Goal: Task Accomplishment & Management: Use online tool/utility

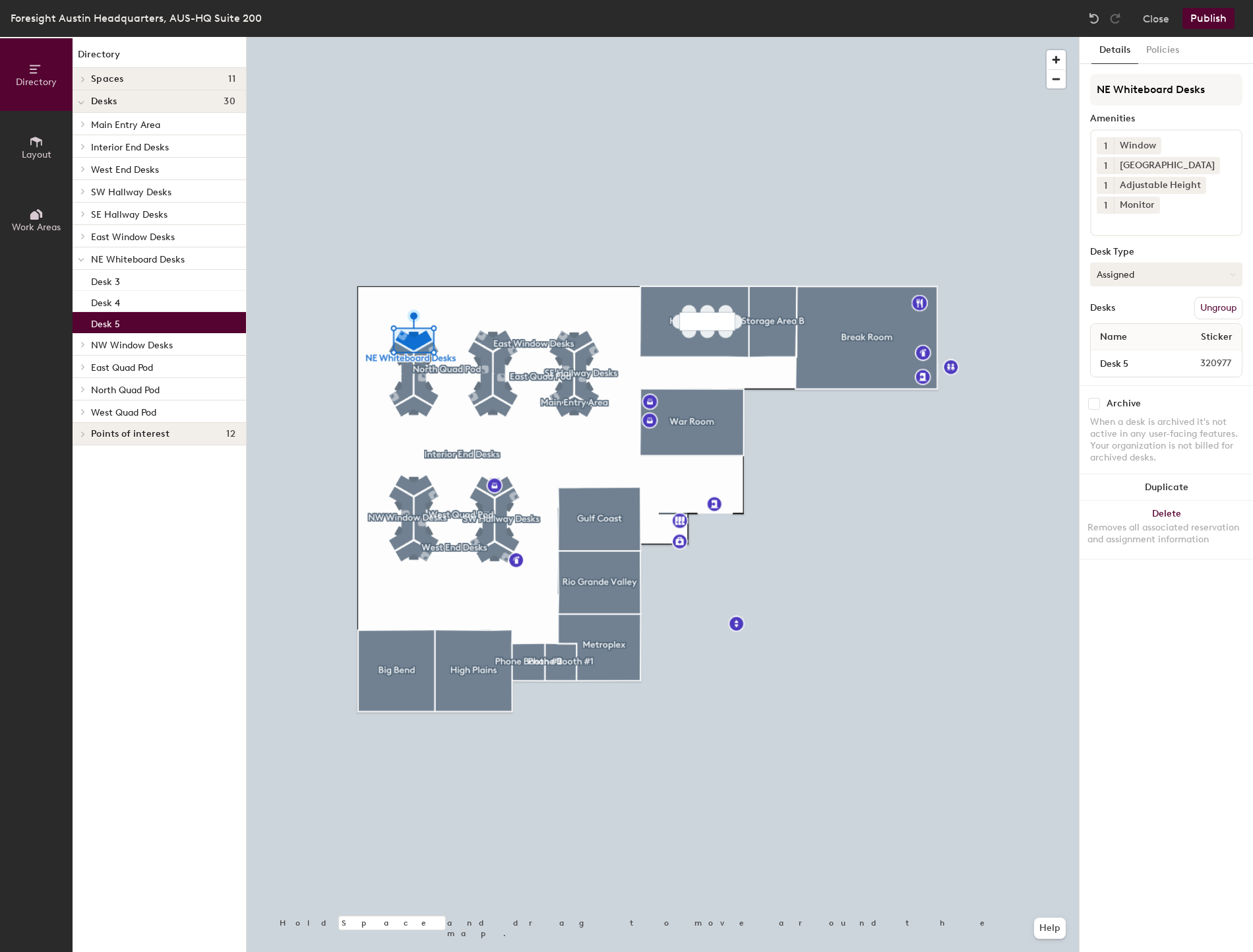
click at [1136, 266] on button "Assigned" at bounding box center [1166, 274] width 152 height 24
click at [1123, 330] on div "Hot" at bounding box center [1157, 335] width 132 height 20
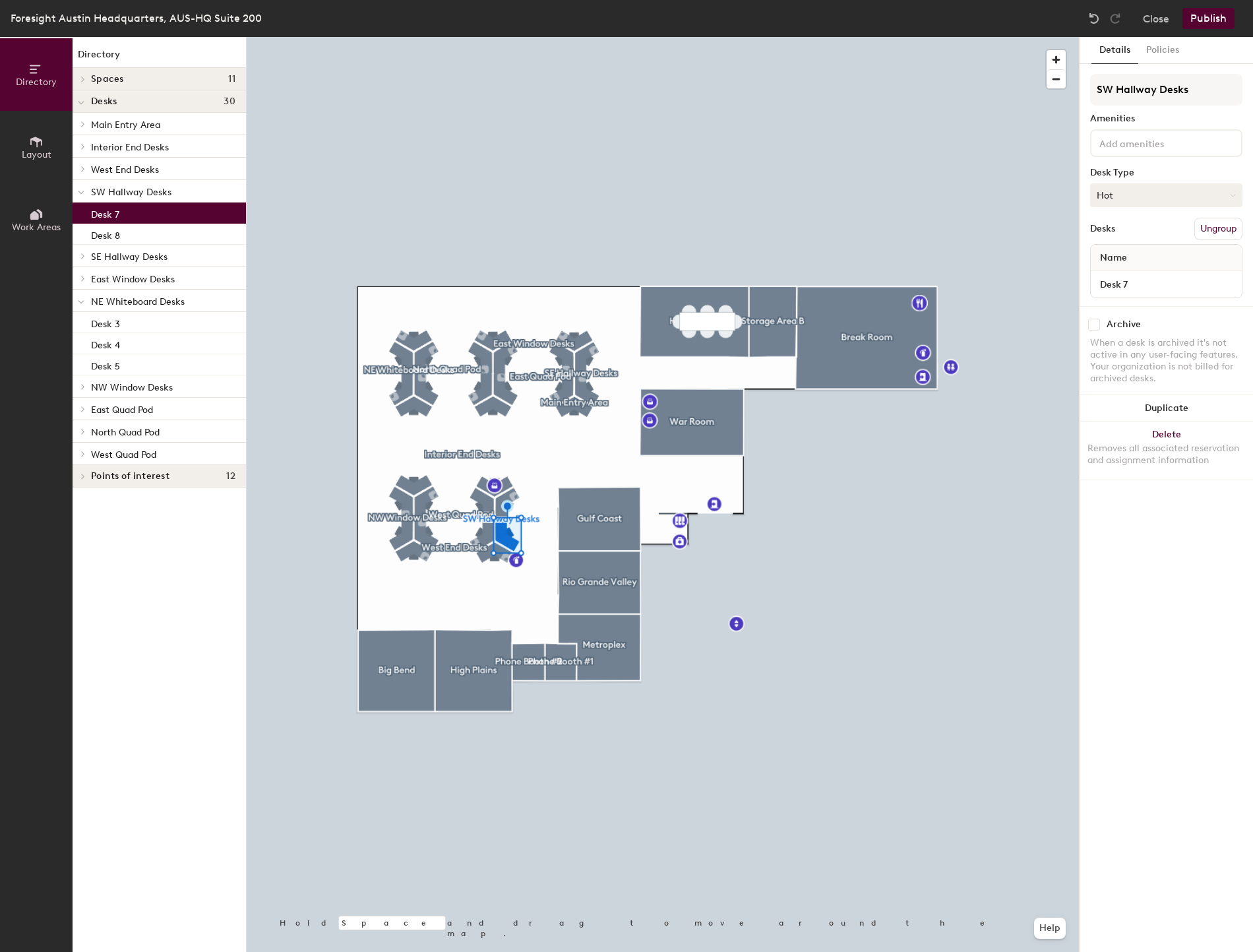
click at [1124, 200] on button "Hot" at bounding box center [1166, 194] width 152 height 24
click at [1139, 694] on div "Details Policies SW Hallway Desks Amenities Desk Type Hot Assigned Hot Hoteled …" at bounding box center [1166, 494] width 173 height 915
click at [1207, 15] on button "Publish" at bounding box center [1208, 19] width 52 height 21
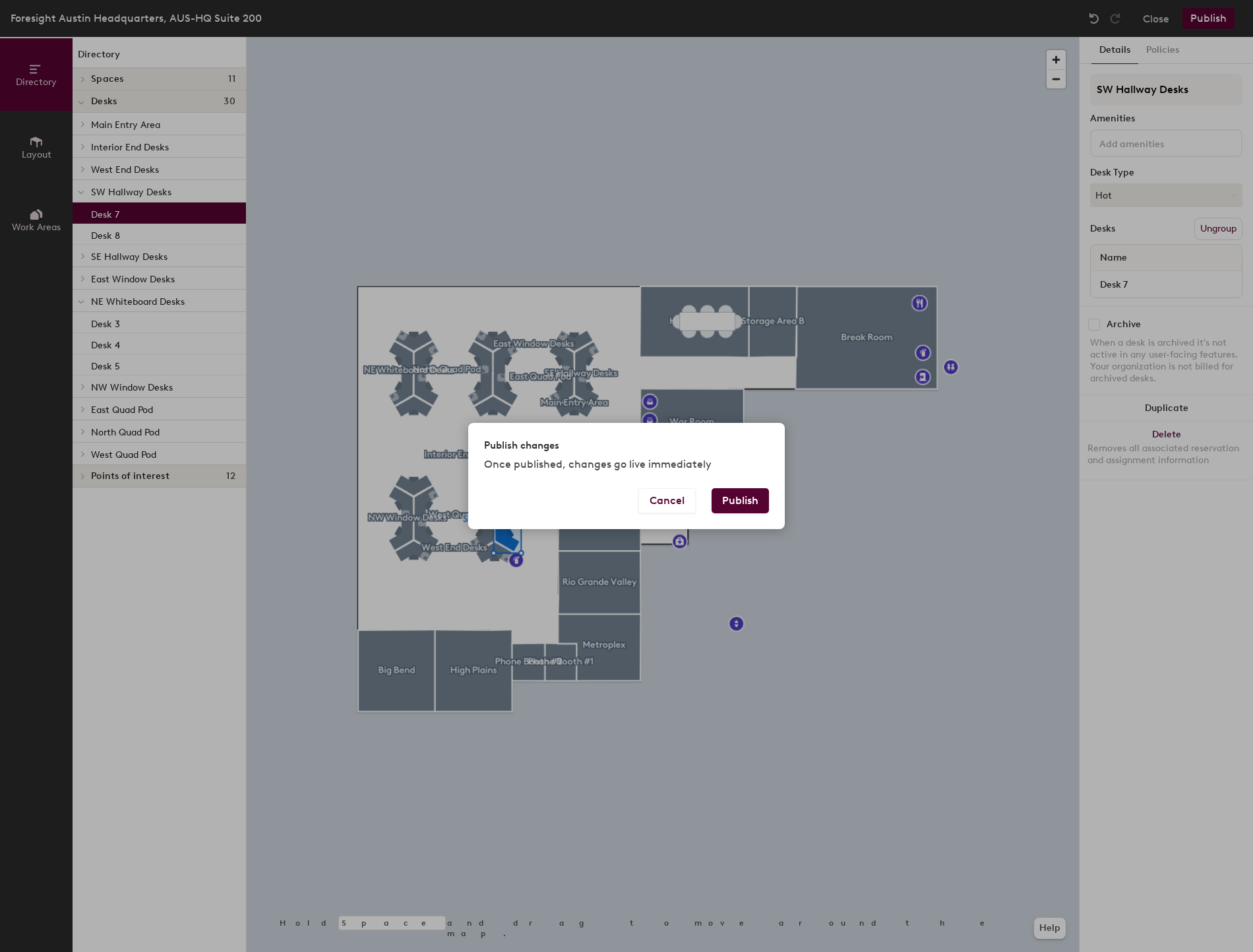
click at [746, 500] on button "Publish" at bounding box center [740, 500] width 58 height 25
